Goal: Check status: Check status

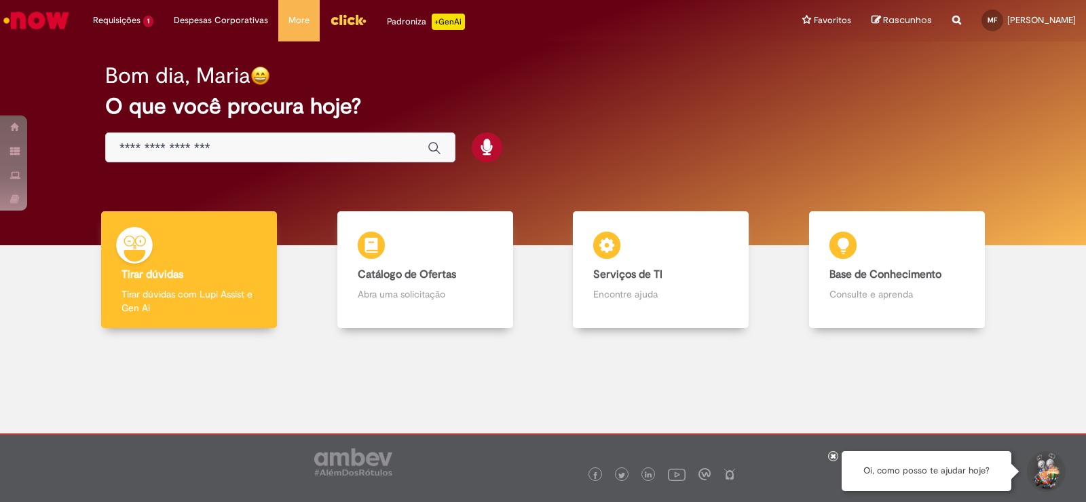
click at [333, 151] on input "Basta digitar aqui" at bounding box center [266, 149] width 295 height 16
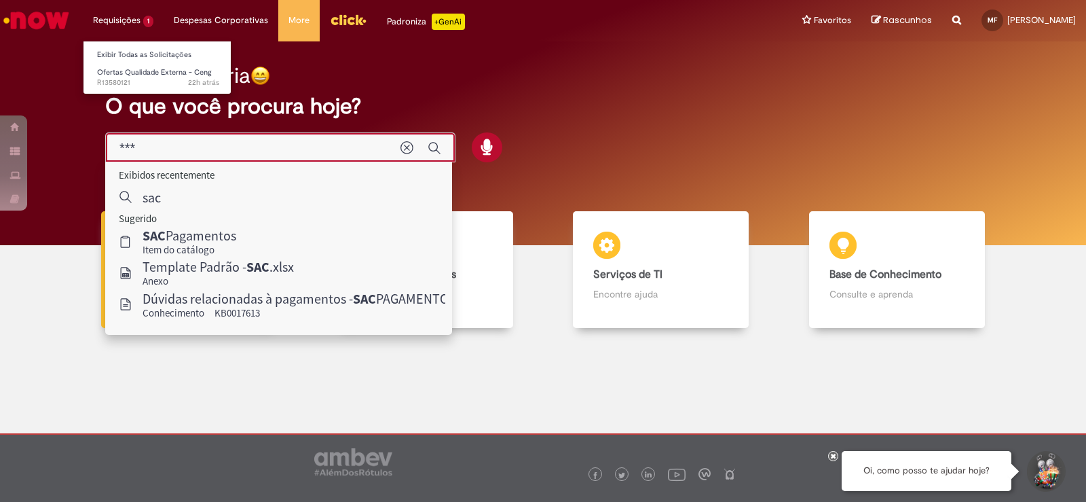
type input "***"
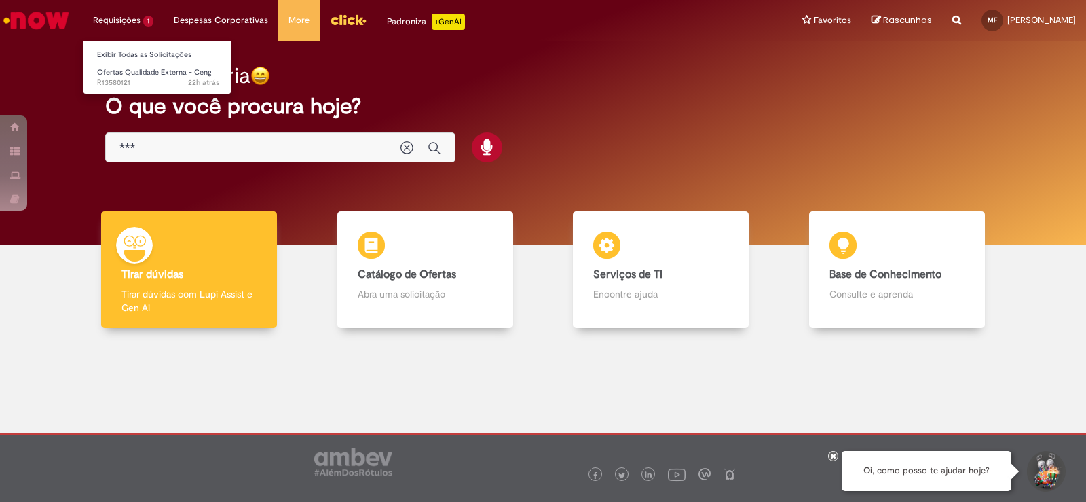
click at [138, 18] on li "Requisições 1 Exibir Todas as Solicitações Ofertas Qualidade Externa - Ceng 22h…" at bounding box center [123, 20] width 81 height 41
click at [137, 20] on li "Requisições 1 Exibir Todas as Solicitações Ofertas Qualidade Externa - Ceng 22h…" at bounding box center [123, 20] width 81 height 41
click at [127, 57] on link "Exibir Todas as Solicitações" at bounding box center [158, 55] width 149 height 15
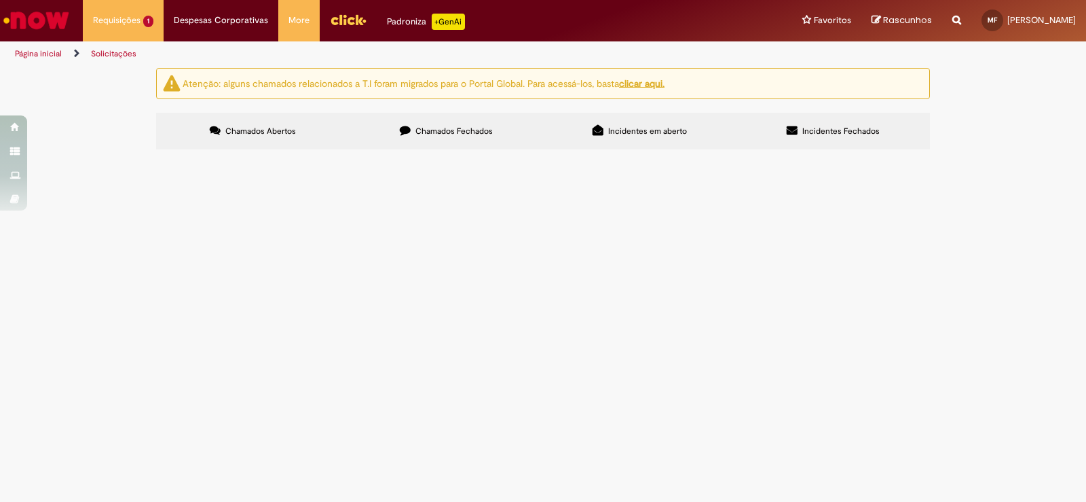
click at [0, 0] on button at bounding box center [0, 0] width 0 height 0
click at [0, 0] on img "recolher o estado da solicitação" at bounding box center [0, 0] width 0 height 0
click at [667, 128] on span "Incidentes em aberto" at bounding box center [647, 131] width 79 height 11
click at [305, 130] on label "Chamados Abertos" at bounding box center [253, 131] width 194 height 37
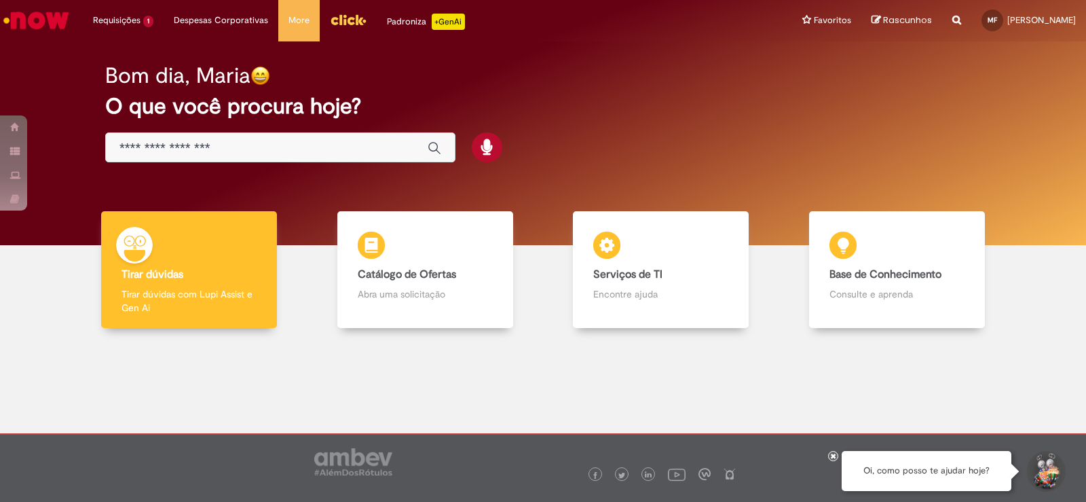
click at [189, 152] on input "Basta digitar aqui" at bounding box center [266, 149] width 295 height 16
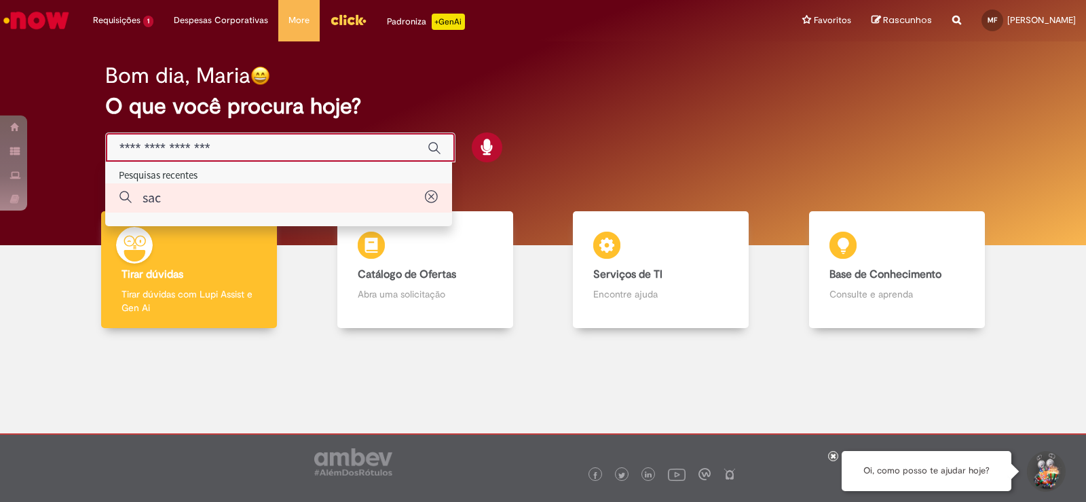
type input "***"
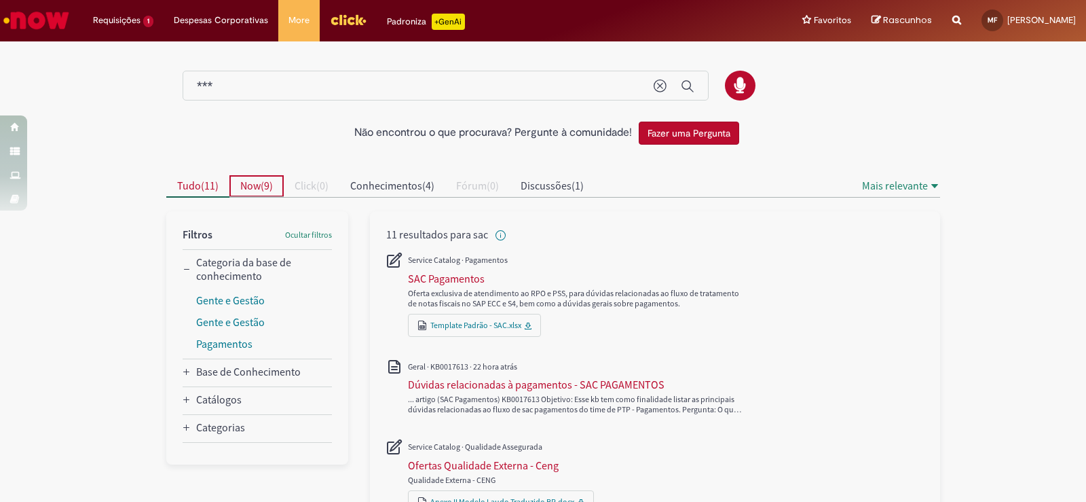
click at [252, 184] on span "Now" at bounding box center [250, 186] width 20 height 14
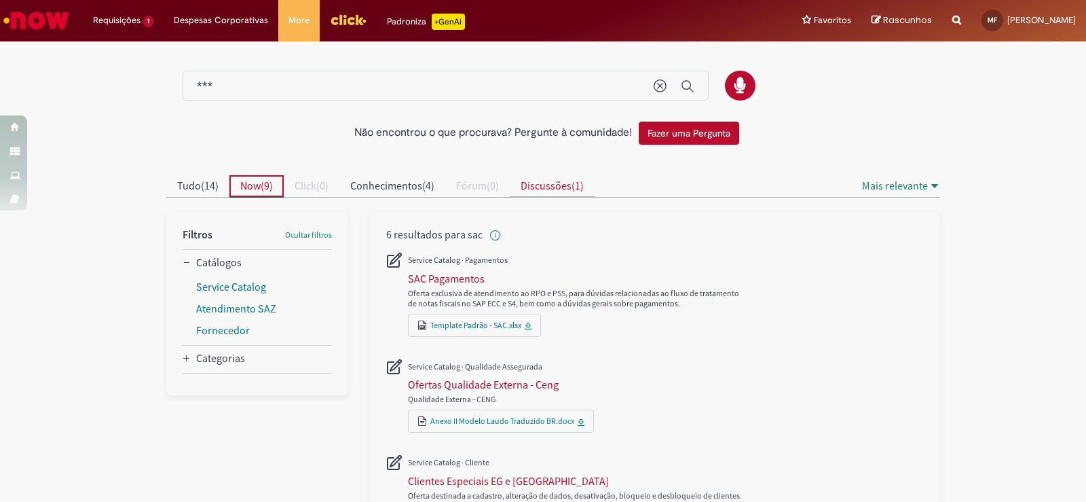
click at [545, 187] on span "Discussões" at bounding box center [546, 186] width 51 height 14
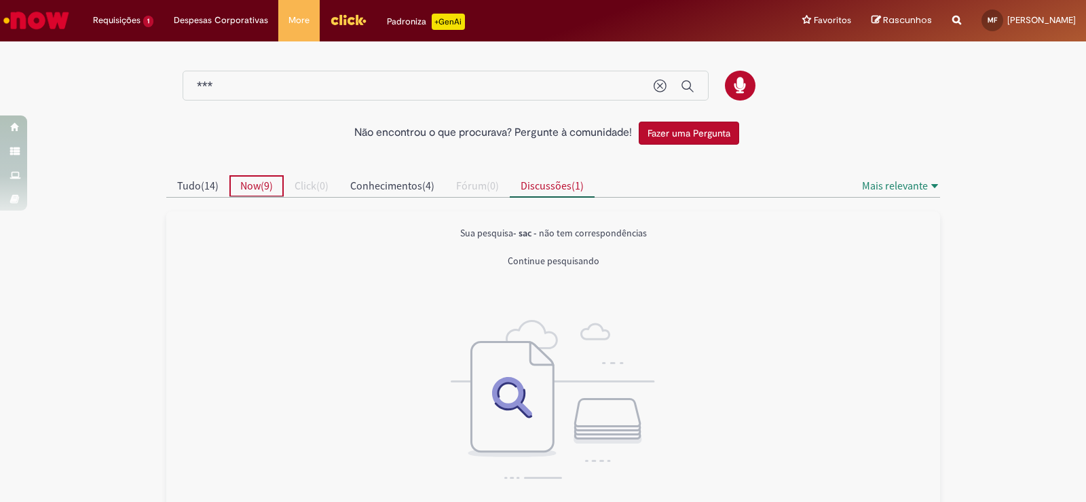
click at [269, 180] on span "Now ( 9 )" at bounding box center [256, 186] width 33 height 14
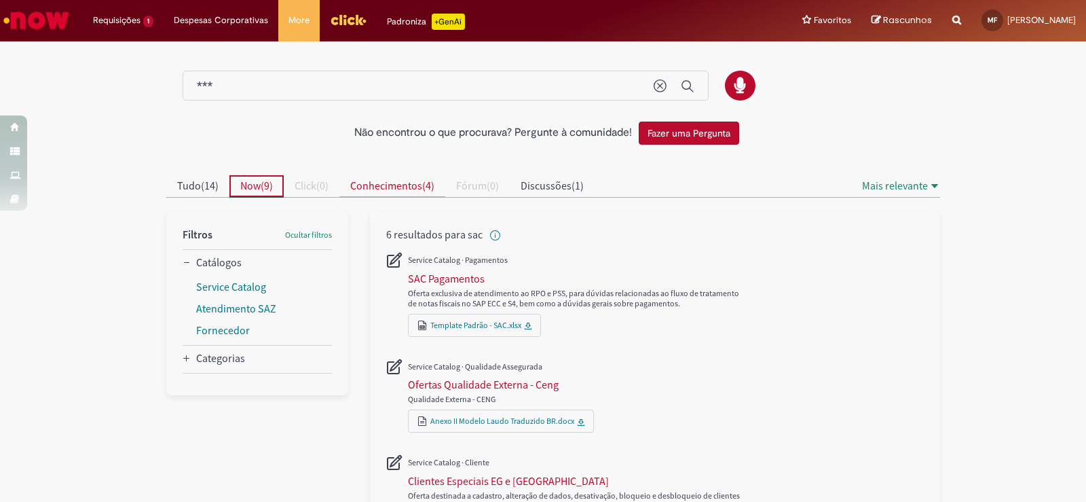
click at [422, 180] on span "Conhecimentos ( 4 )" at bounding box center [392, 186] width 84 height 14
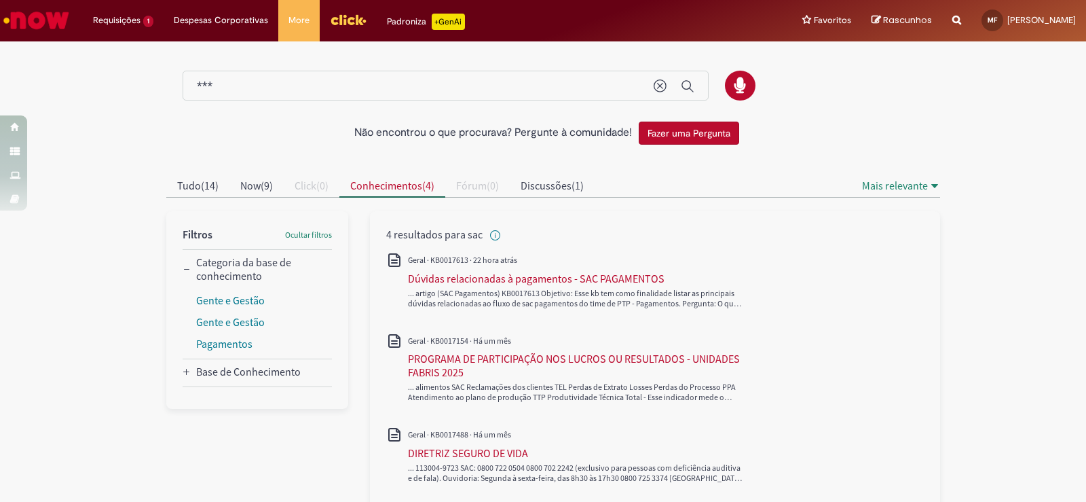
click at [156, 184] on div at bounding box center [553, 404] width 794 height 479
click at [177, 187] on span "Tudo" at bounding box center [189, 186] width 24 height 14
click at [119, 7] on li "Requisições 1 Exibir Todas as Solicitações Ofertas Qualidade Externa - Ceng 22h…" at bounding box center [123, 20] width 81 height 41
click at [113, 67] on span "Ofertas Qualidade Externa - Ceng" at bounding box center [154, 72] width 115 height 10
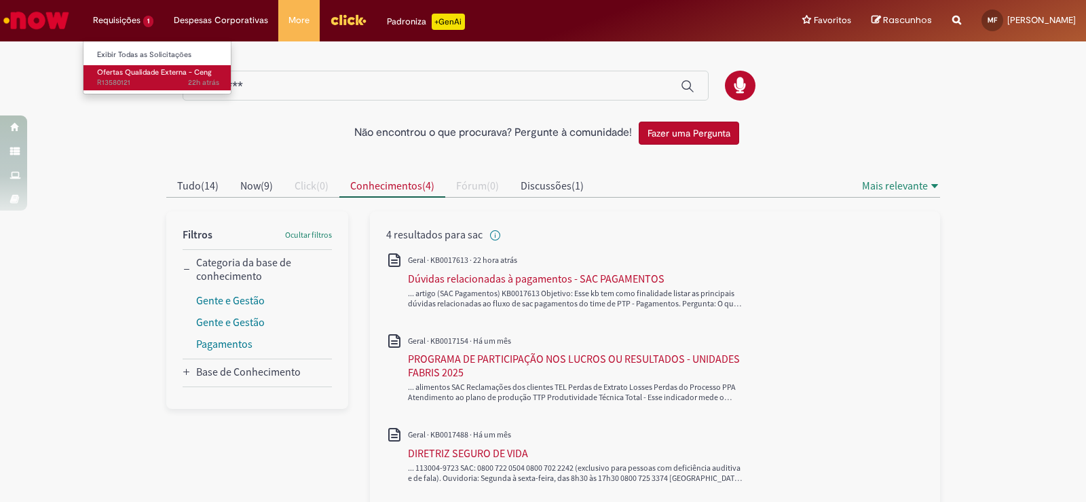
click at [117, 77] on span "22h atrás 22 horas atrás R13580121" at bounding box center [158, 82] width 122 height 11
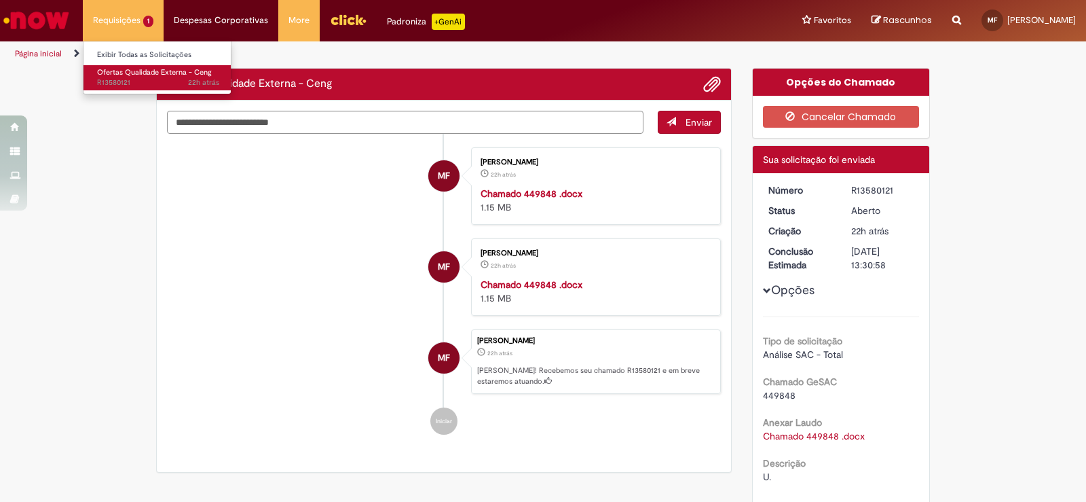
click at [117, 77] on span "22h atrás 22 horas atrás R13580121" at bounding box center [158, 82] width 122 height 11
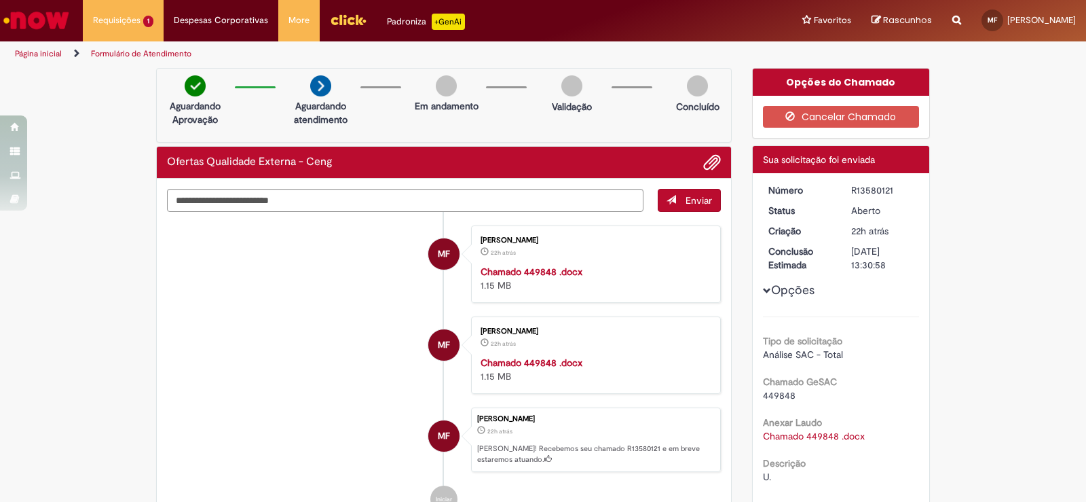
click at [0, 0] on button "Opções" at bounding box center [0, 0] width 0 height 0
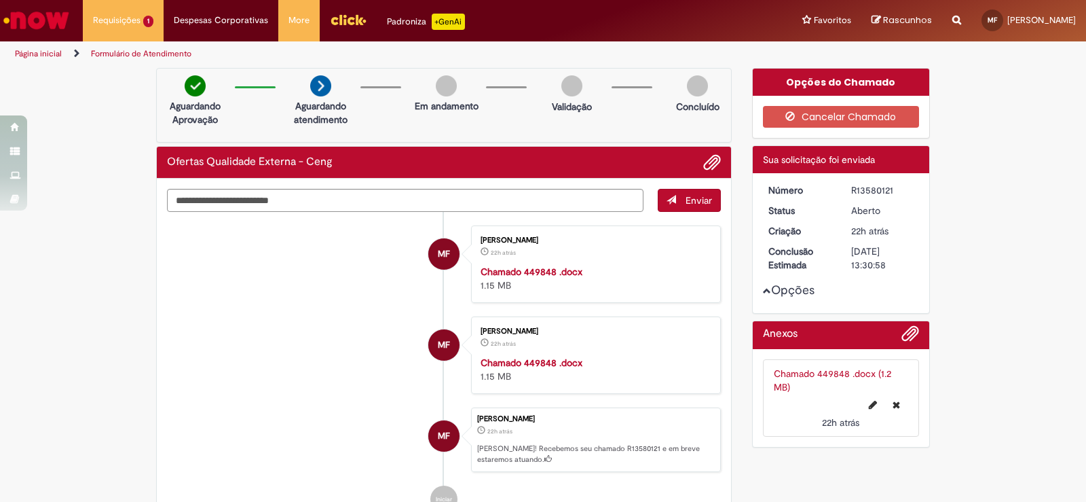
click at [0, 0] on button "Opções" at bounding box center [0, 0] width 0 height 0
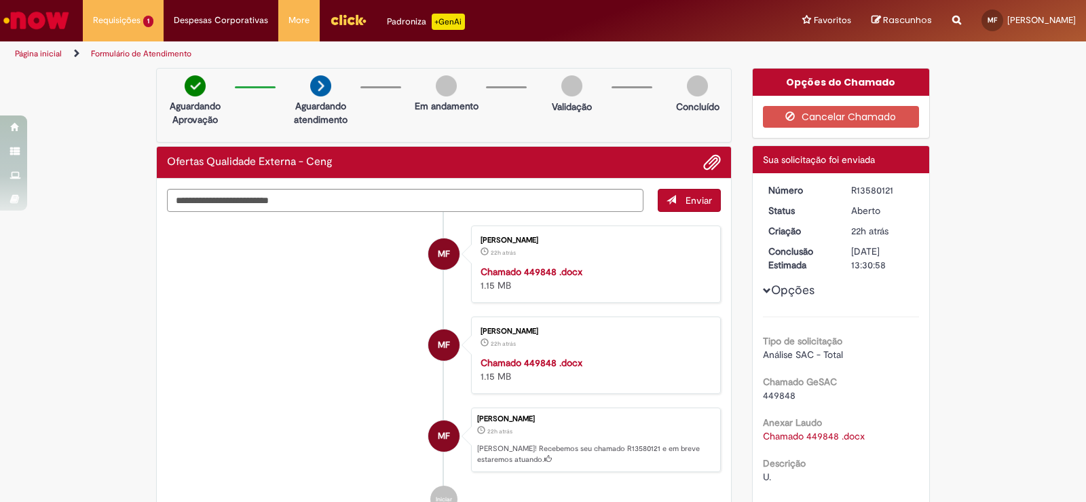
click at [978, 325] on div "Verificar Código de Barras Aguardando Aprovação Aguardando atendimento Em andam…" at bounding box center [543, 356] width 1086 height 577
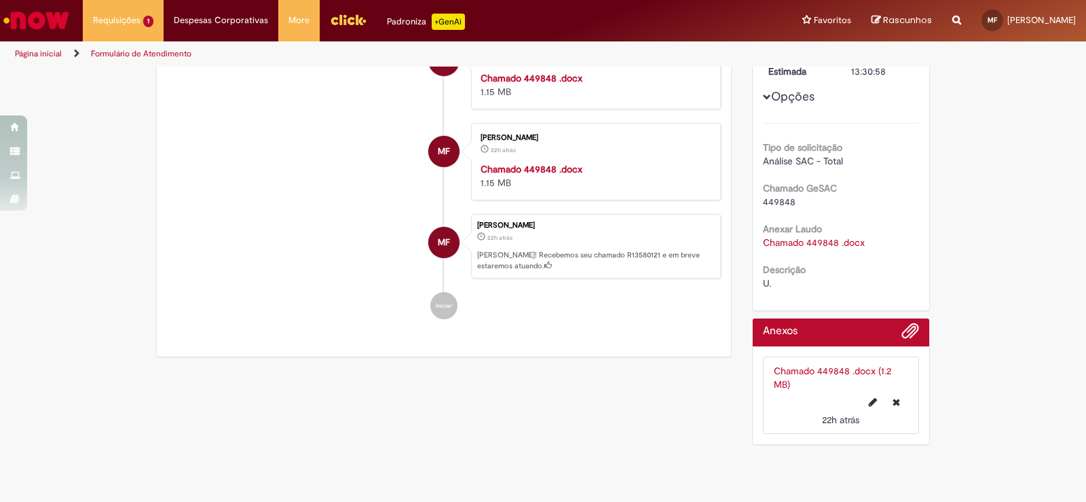
scroll to position [58, 0]
